Goal: Task Accomplishment & Management: Manage account settings

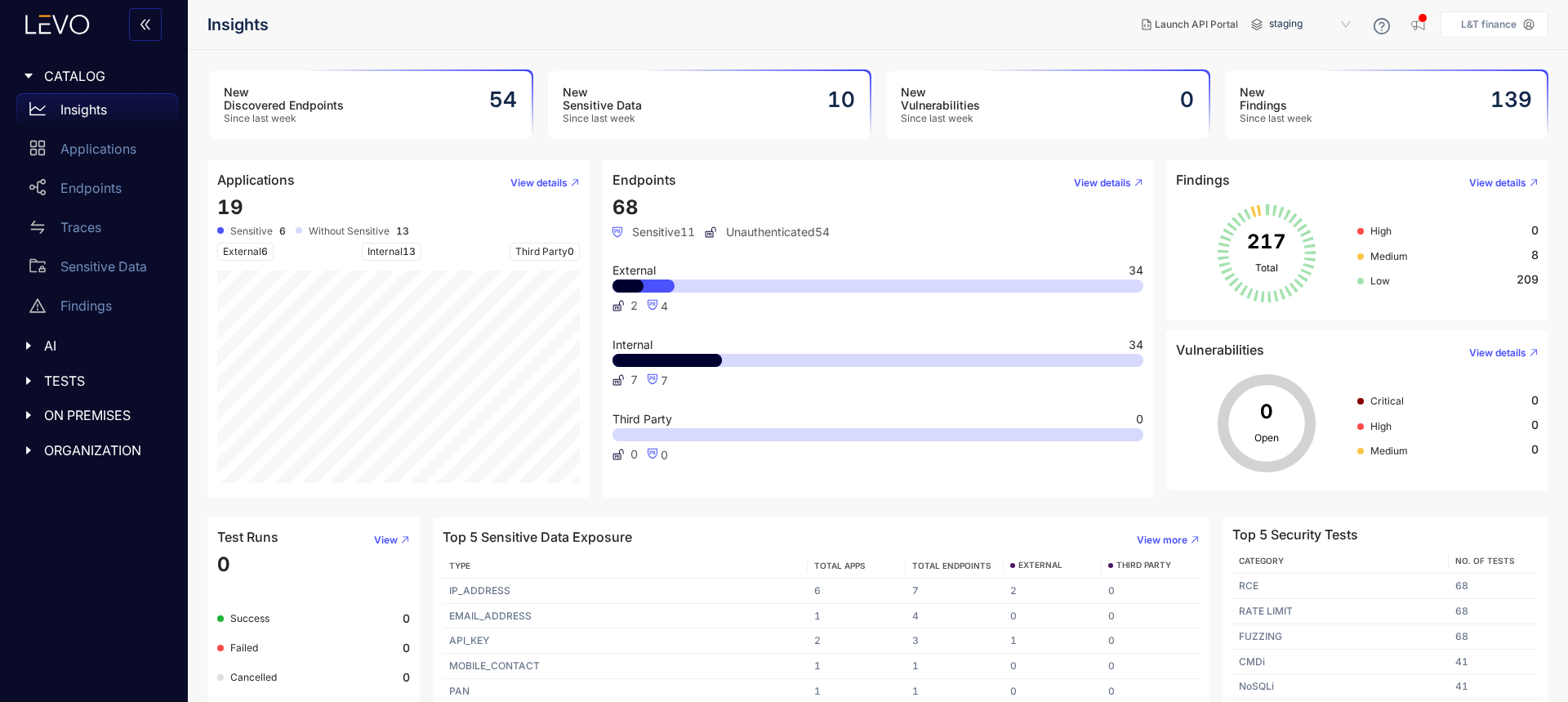
click at [1485, 28] on p "L&T finance" at bounding box center [1488, 24] width 55 height 11
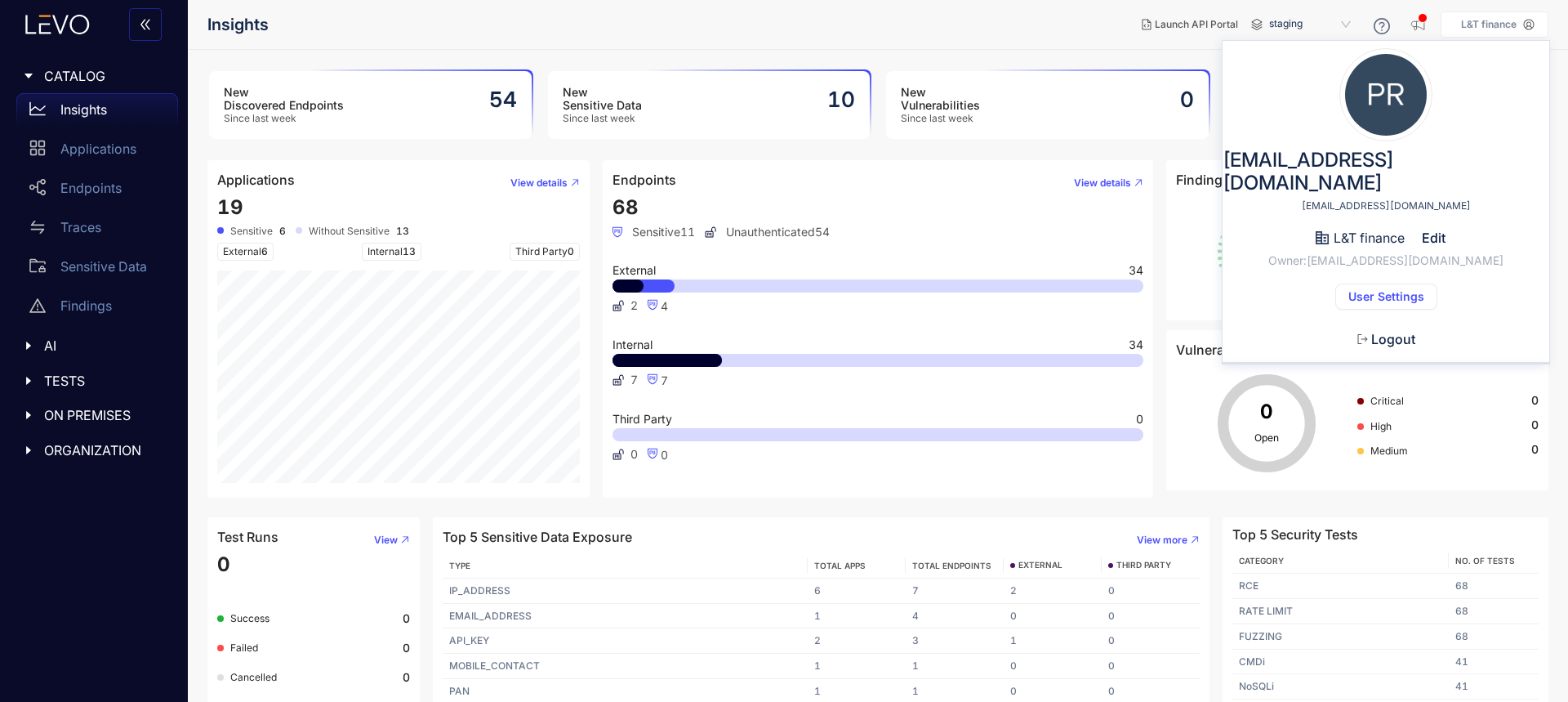
click at [1386, 290] on span "User Settings" at bounding box center [1386, 297] width 76 height 13
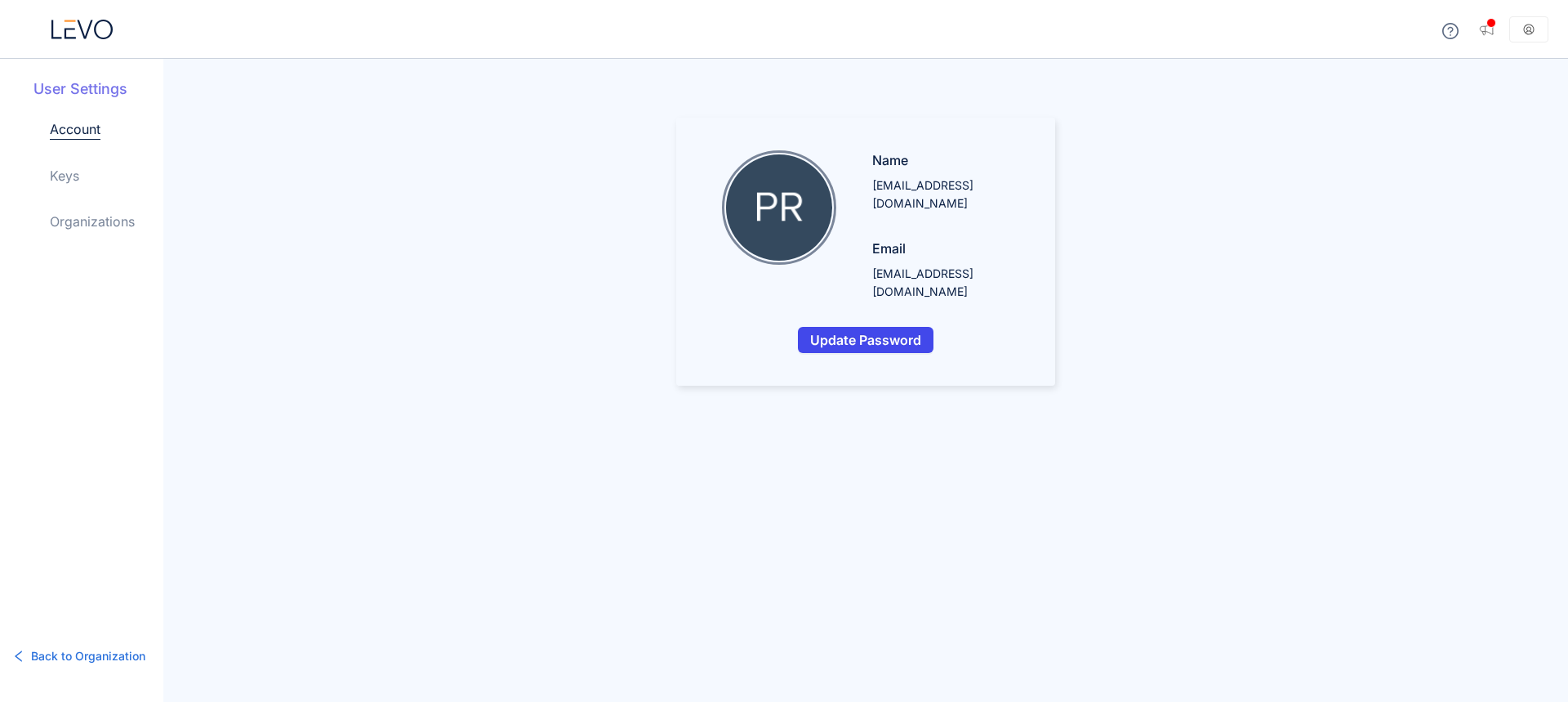
click at [857, 332] on span "Update Password" at bounding box center [865, 340] width 111 height 15
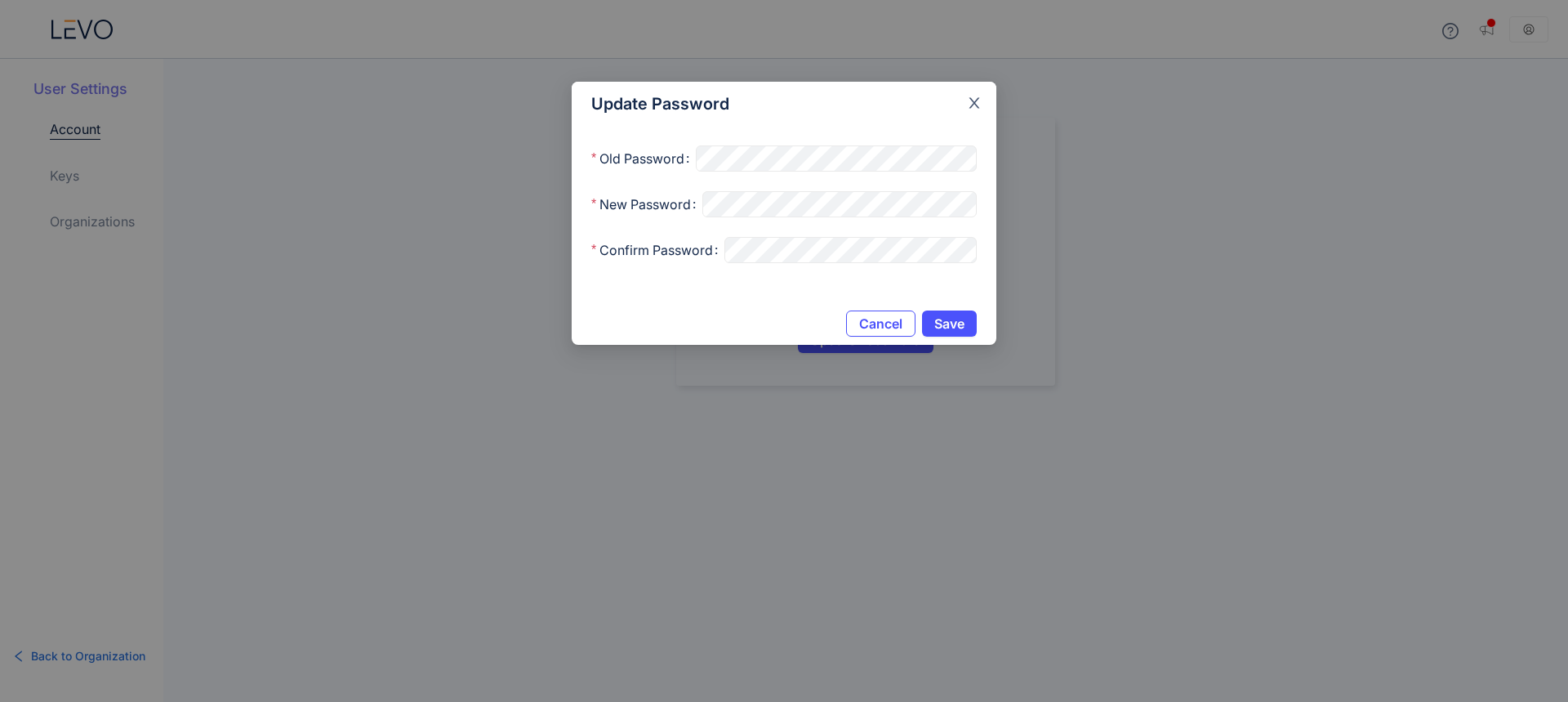
click at [976, 99] on icon "close" at bounding box center [974, 103] width 10 height 10
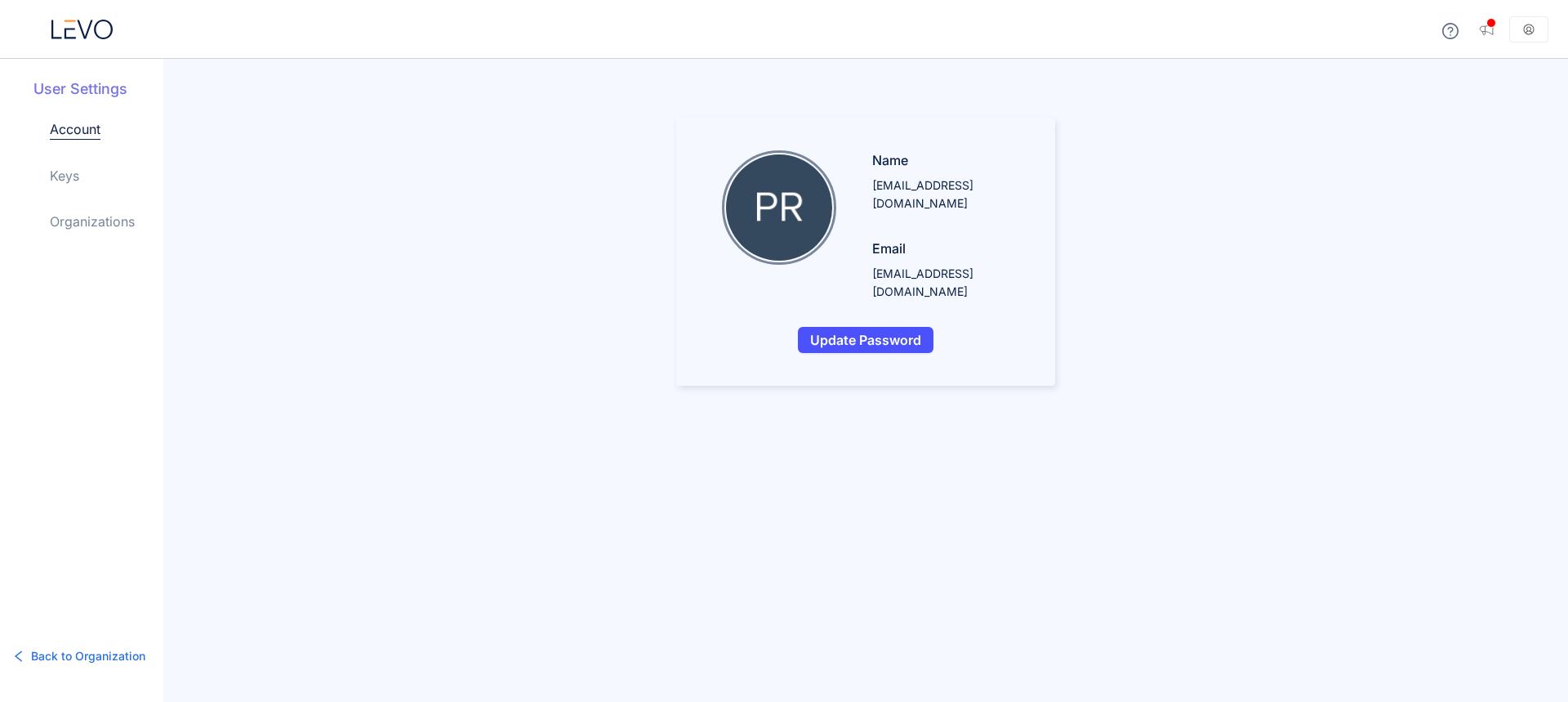
click at [1528, 34] on icon at bounding box center [1528, 28] width 10 height 10
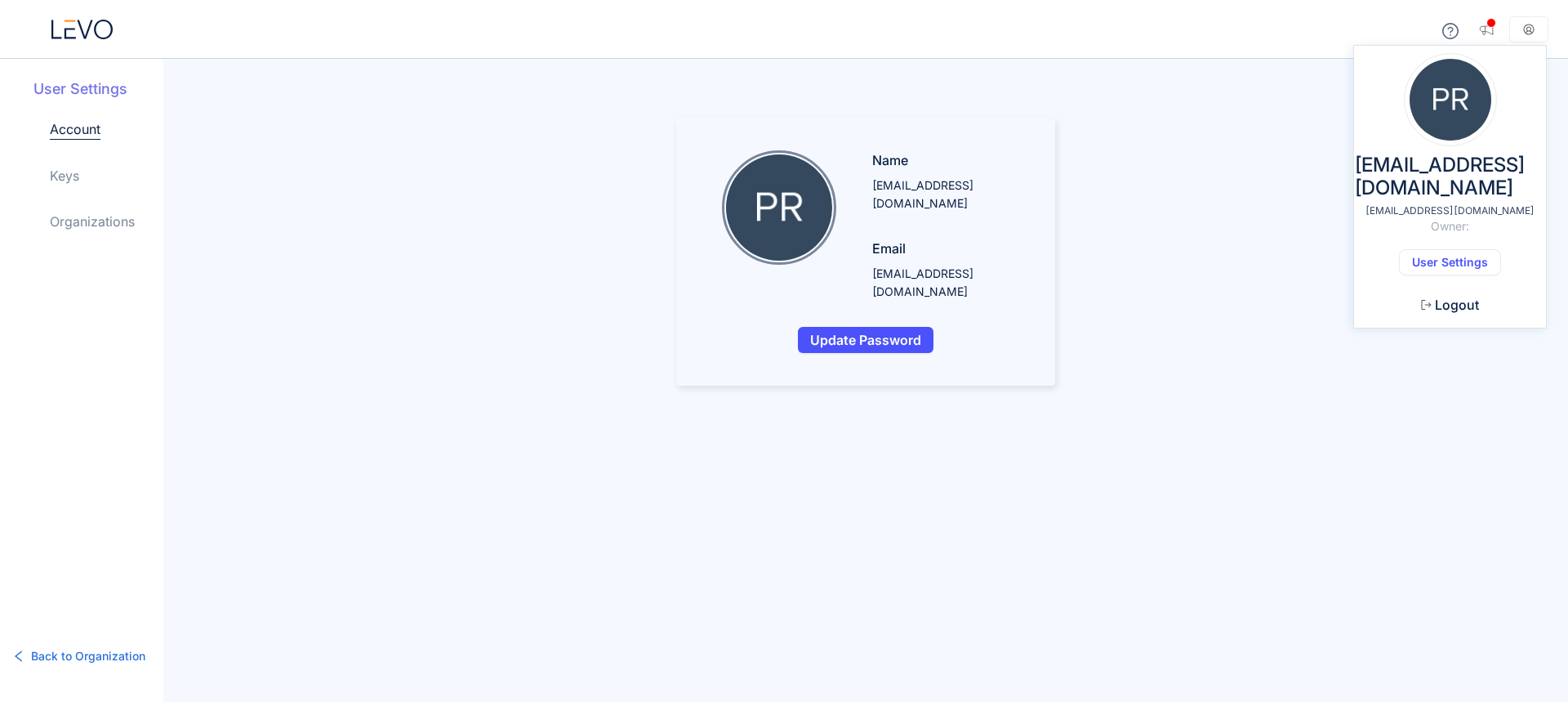
click at [1200, 324] on main "Name [PERSON_NAME][EMAIL_ADDRESS][DOMAIN_NAME] Email [EMAIL_ADDRESS][DOMAIN_NAM…" at bounding box center [865, 252] width 1404 height 268
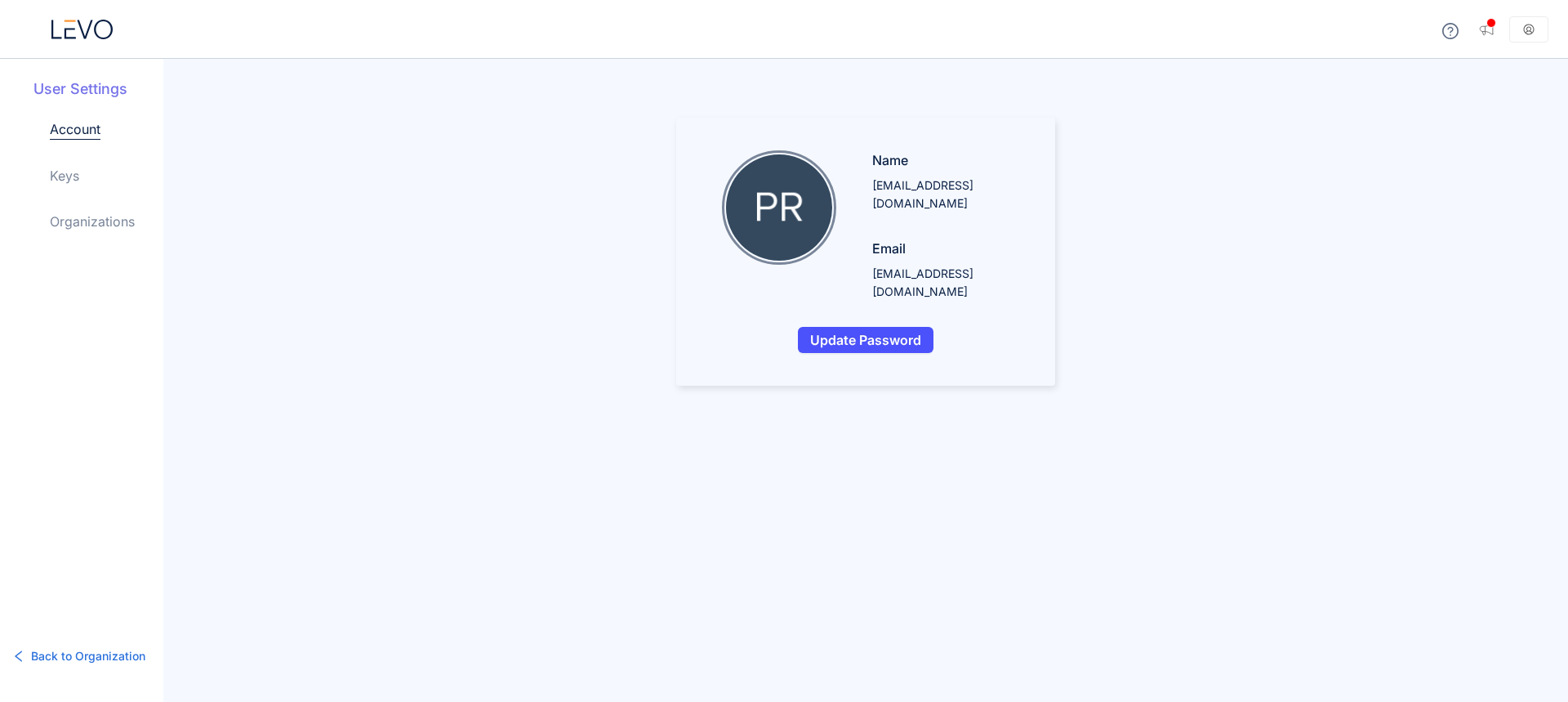
click at [1517, 30] on aside "[EMAIL_ADDRESS][DOMAIN_NAME] [EMAIL_ADDRESS][DOMAIN_NAME] Owner: User Settings …" at bounding box center [1529, 29] width 39 height 26
click at [1525, 32] on icon at bounding box center [1529, 29] width 11 height 11
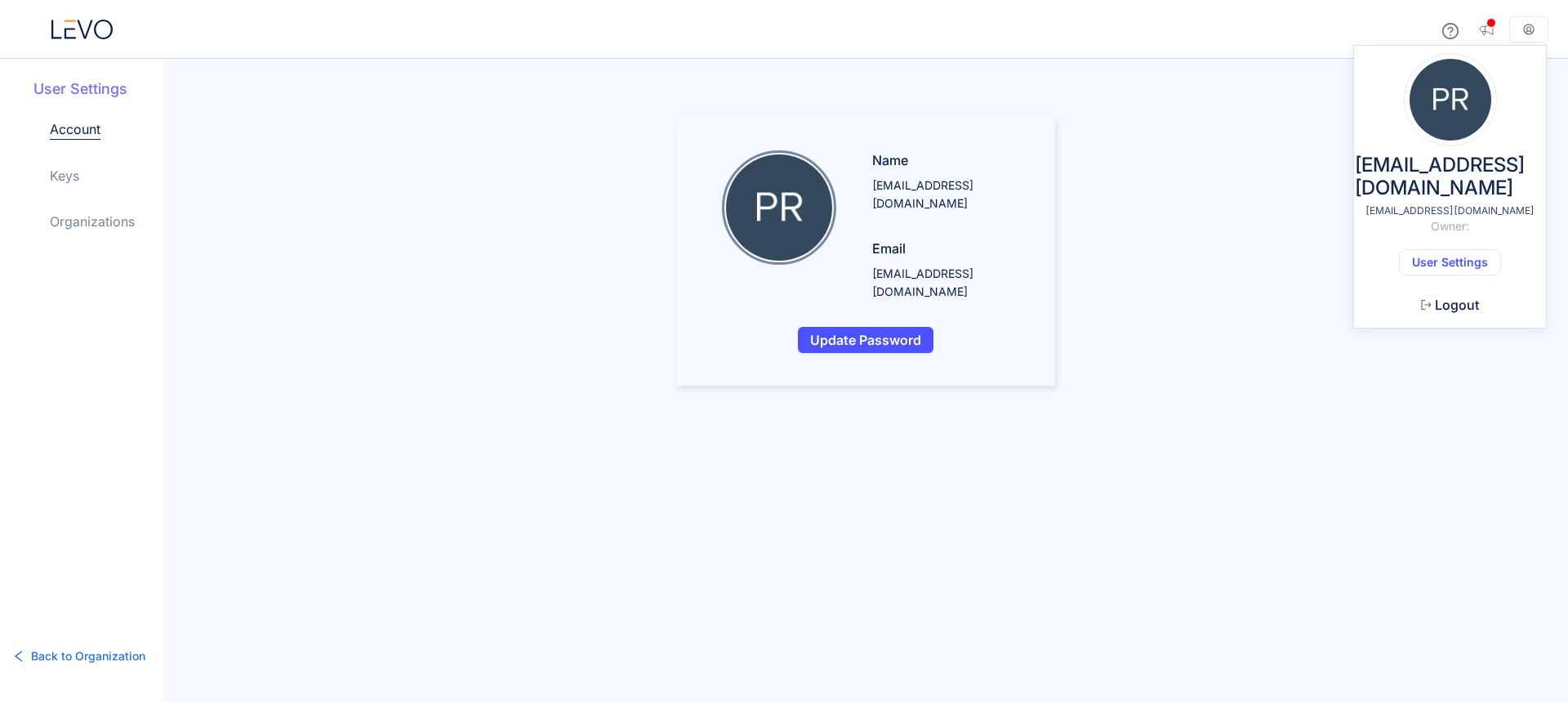
click at [1434, 298] on span "Logout" at bounding box center [1456, 305] width 44 height 15
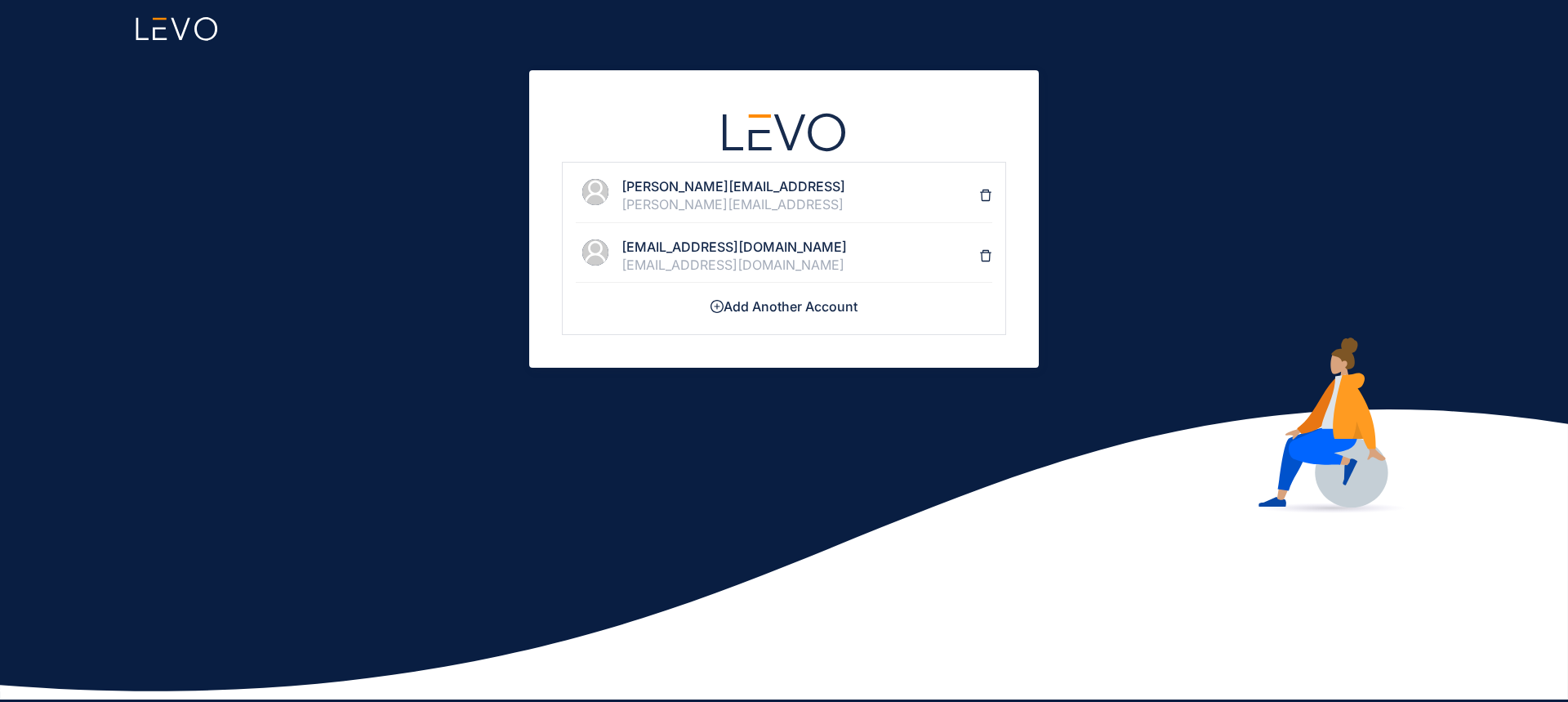
click at [733, 318] on li "Add Another Account" at bounding box center [783, 308] width 416 height 37
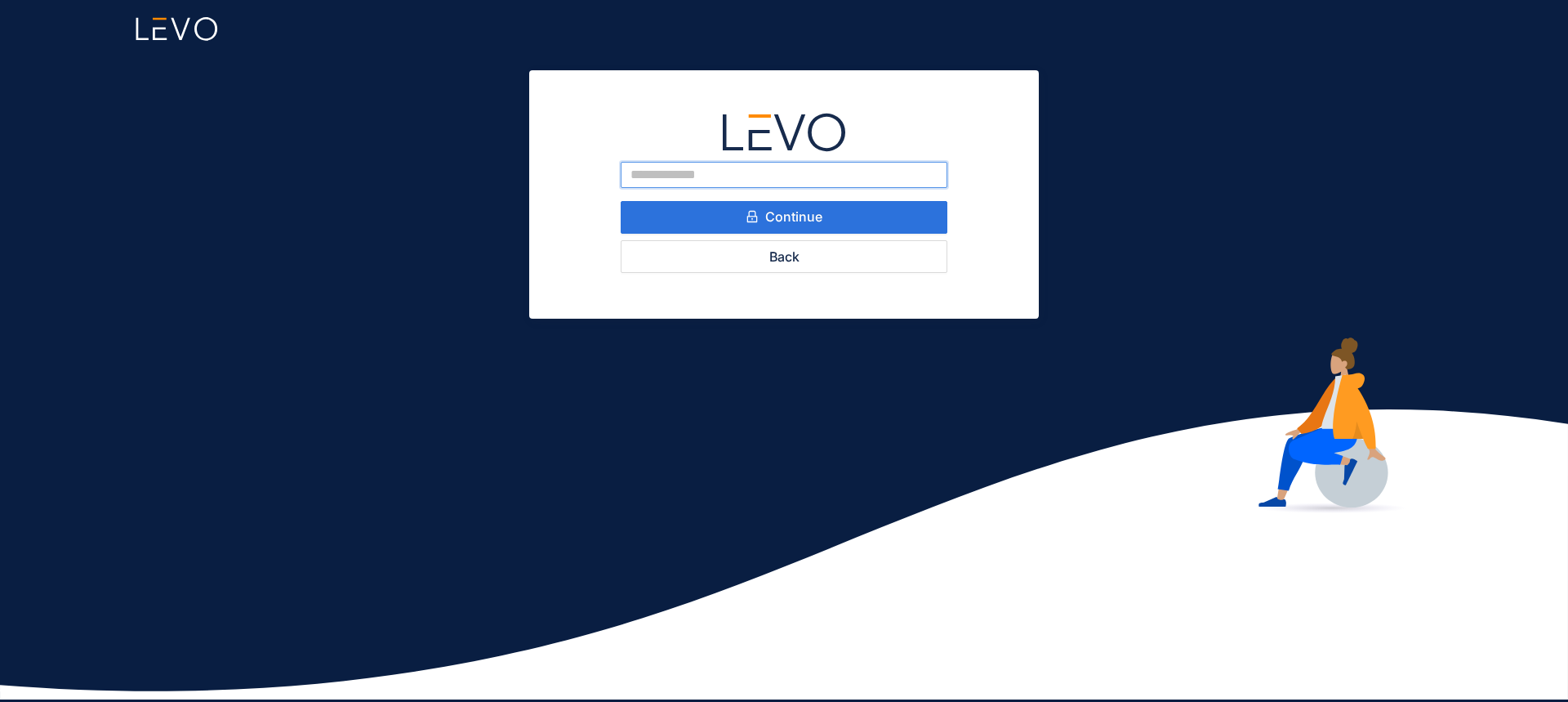
click at [743, 178] on input "email" at bounding box center [783, 175] width 327 height 26
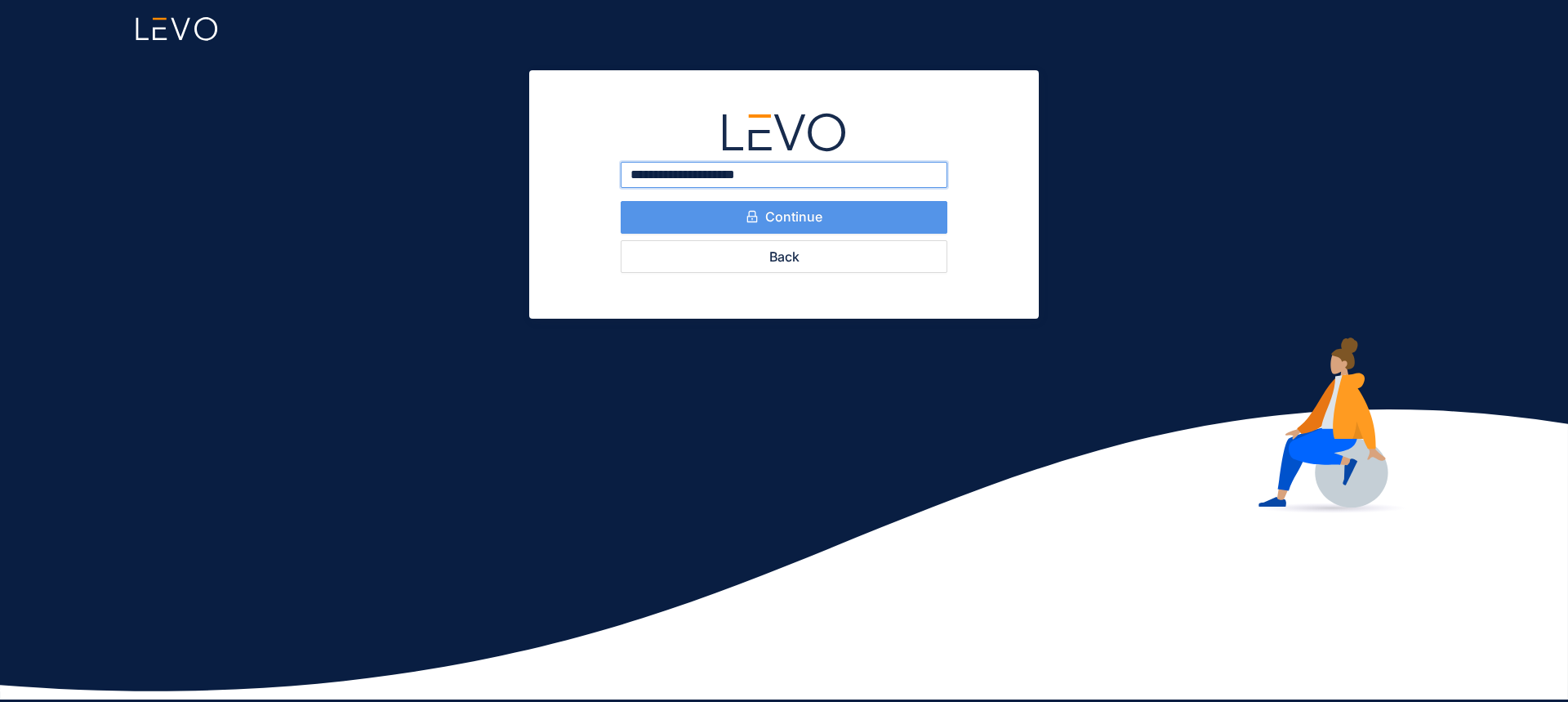
type input "**********"
click at [854, 212] on button "Continue" at bounding box center [783, 217] width 327 height 33
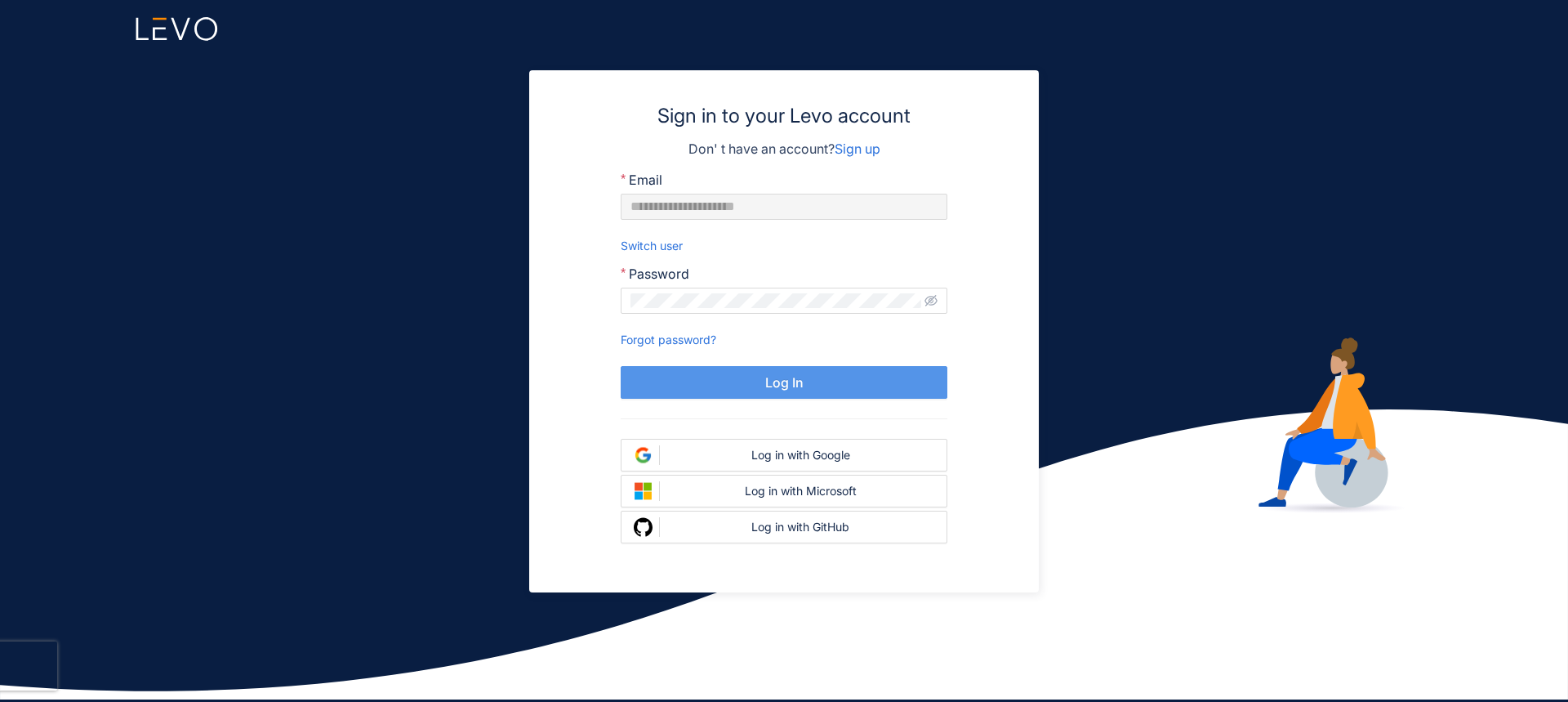
click at [786, 384] on span "Log In" at bounding box center [784, 383] width 38 height 15
